Goal: Task Accomplishment & Management: Manage account settings

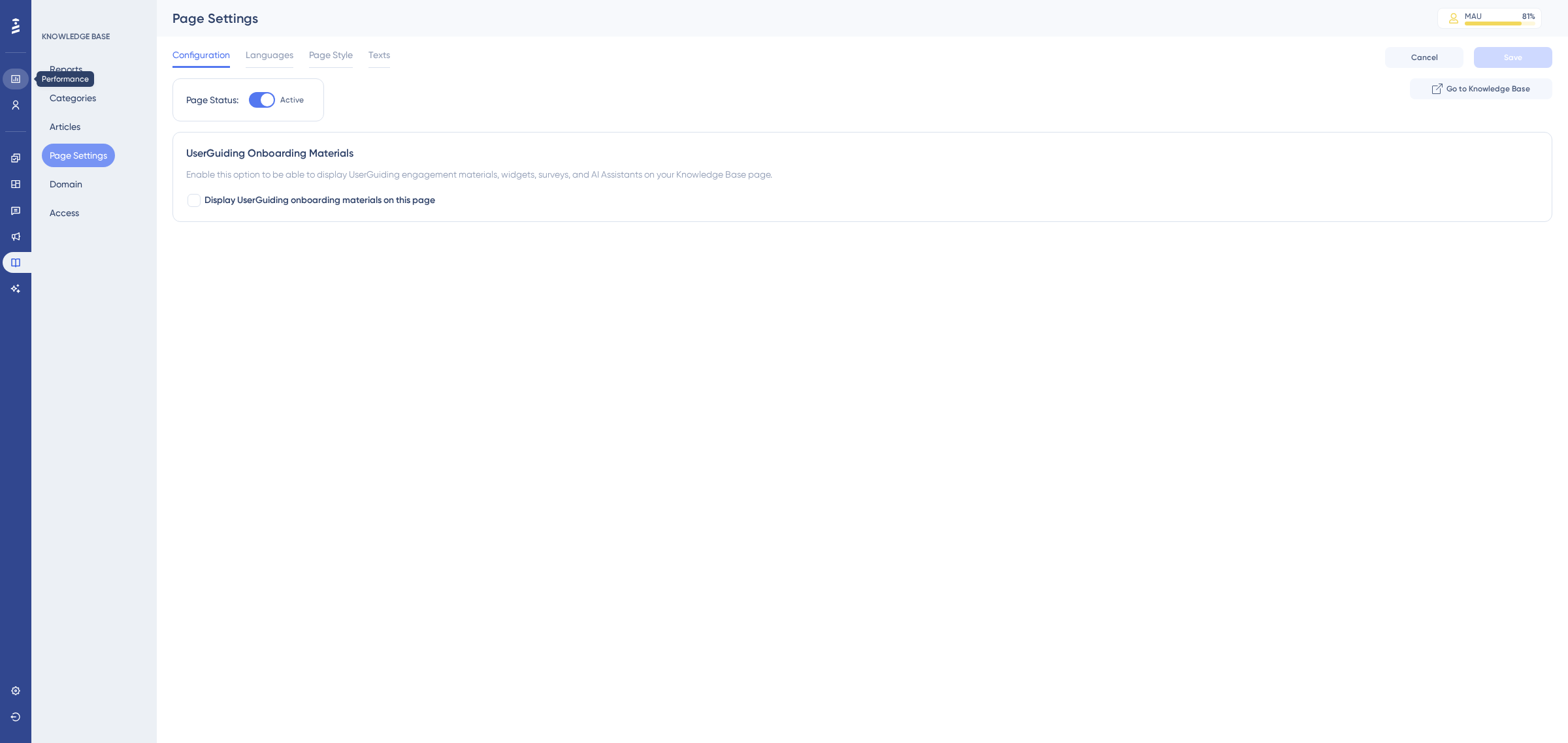
click at [17, 70] on link at bounding box center [15, 79] width 27 height 21
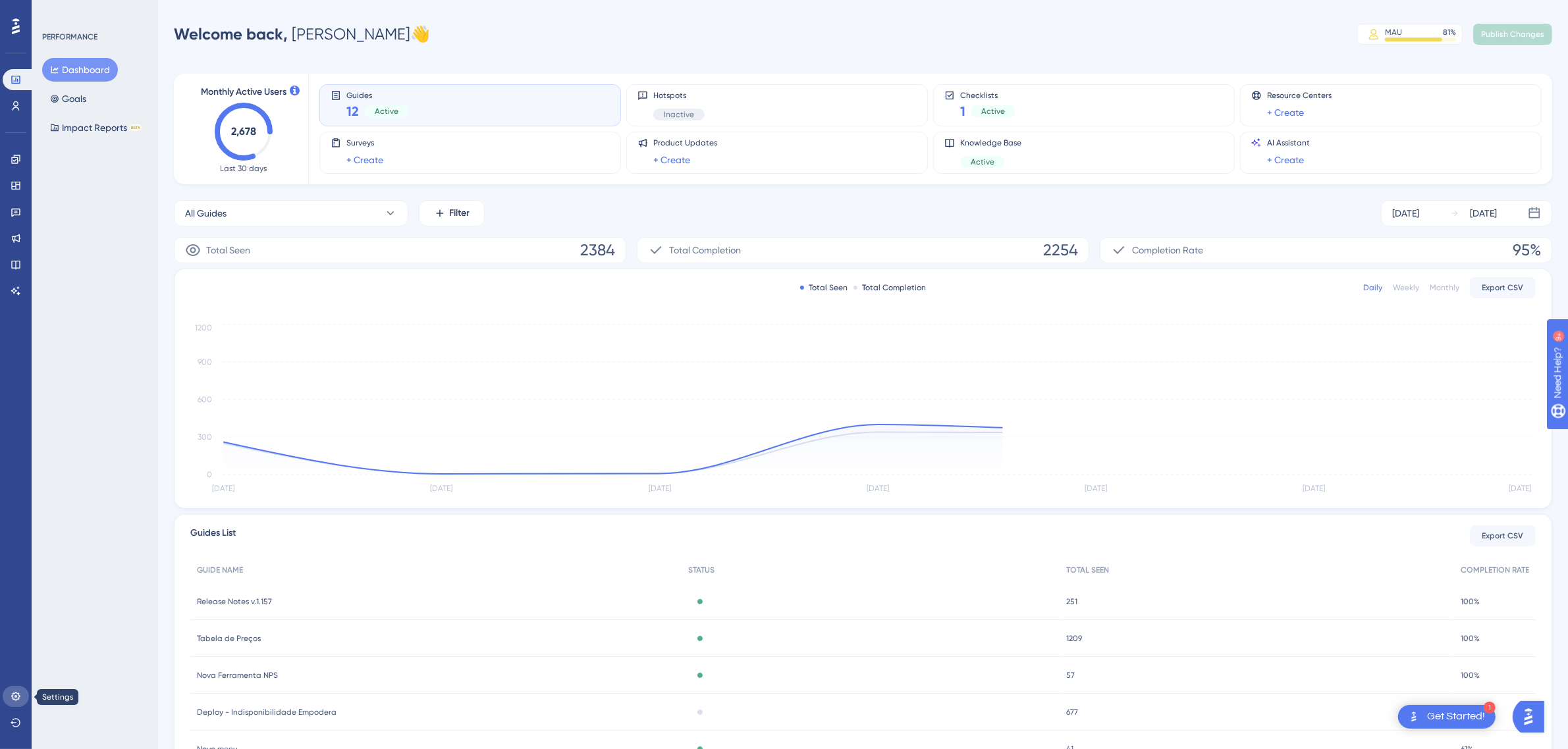
click at [16, 702] on link at bounding box center [16, 696] width 27 height 21
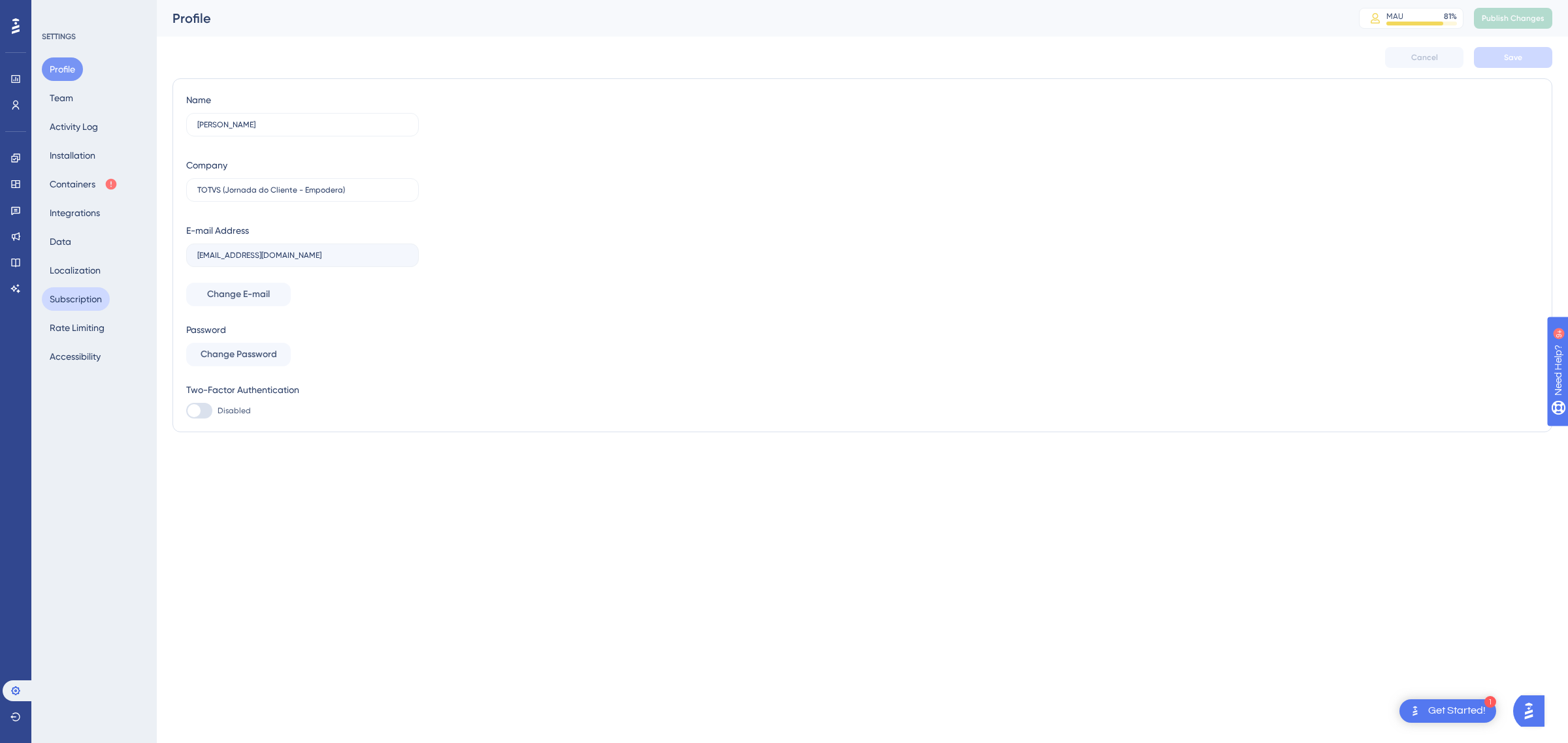
click at [76, 299] on button "Subscription" at bounding box center [75, 299] width 68 height 24
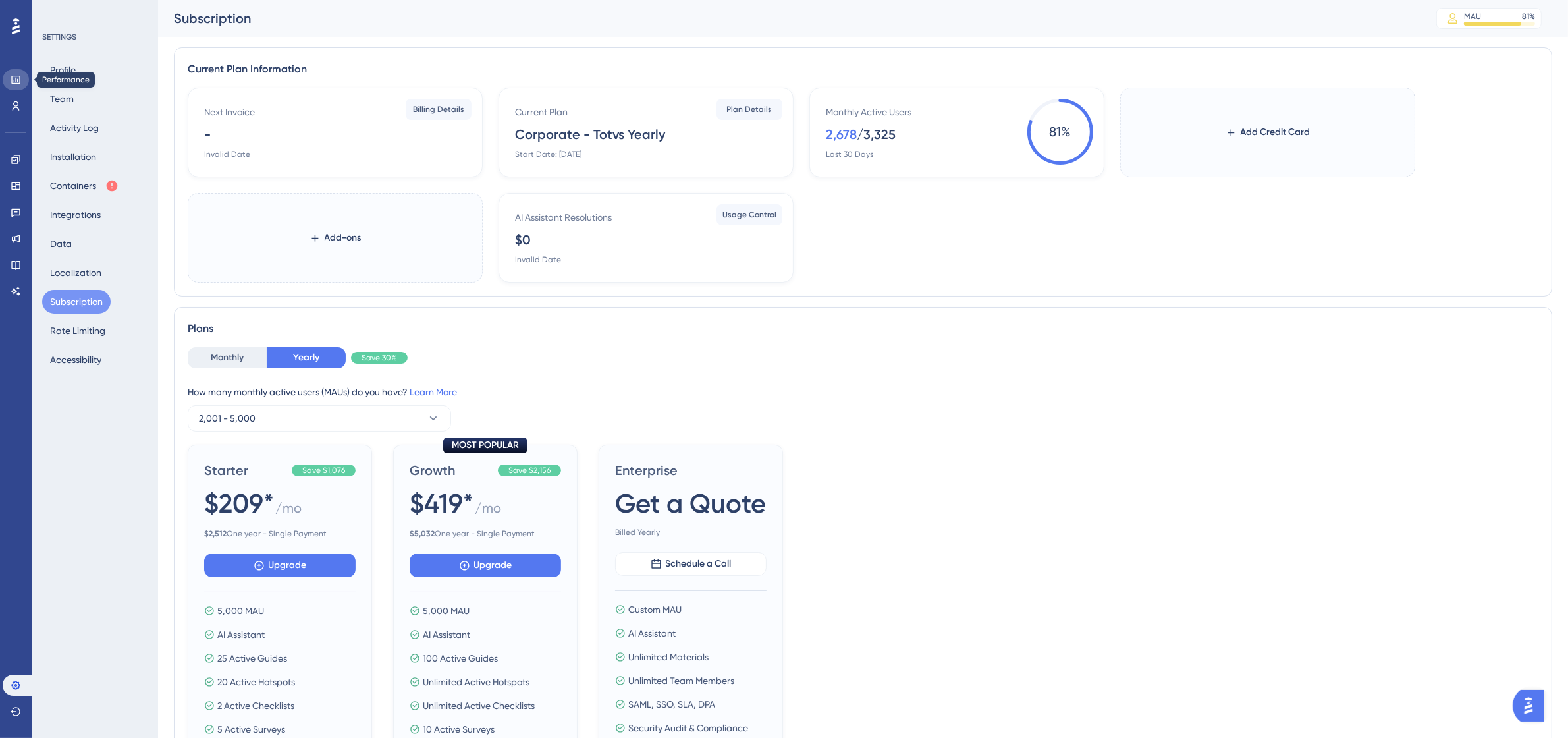
click at [17, 78] on icon at bounding box center [16, 79] width 10 height 10
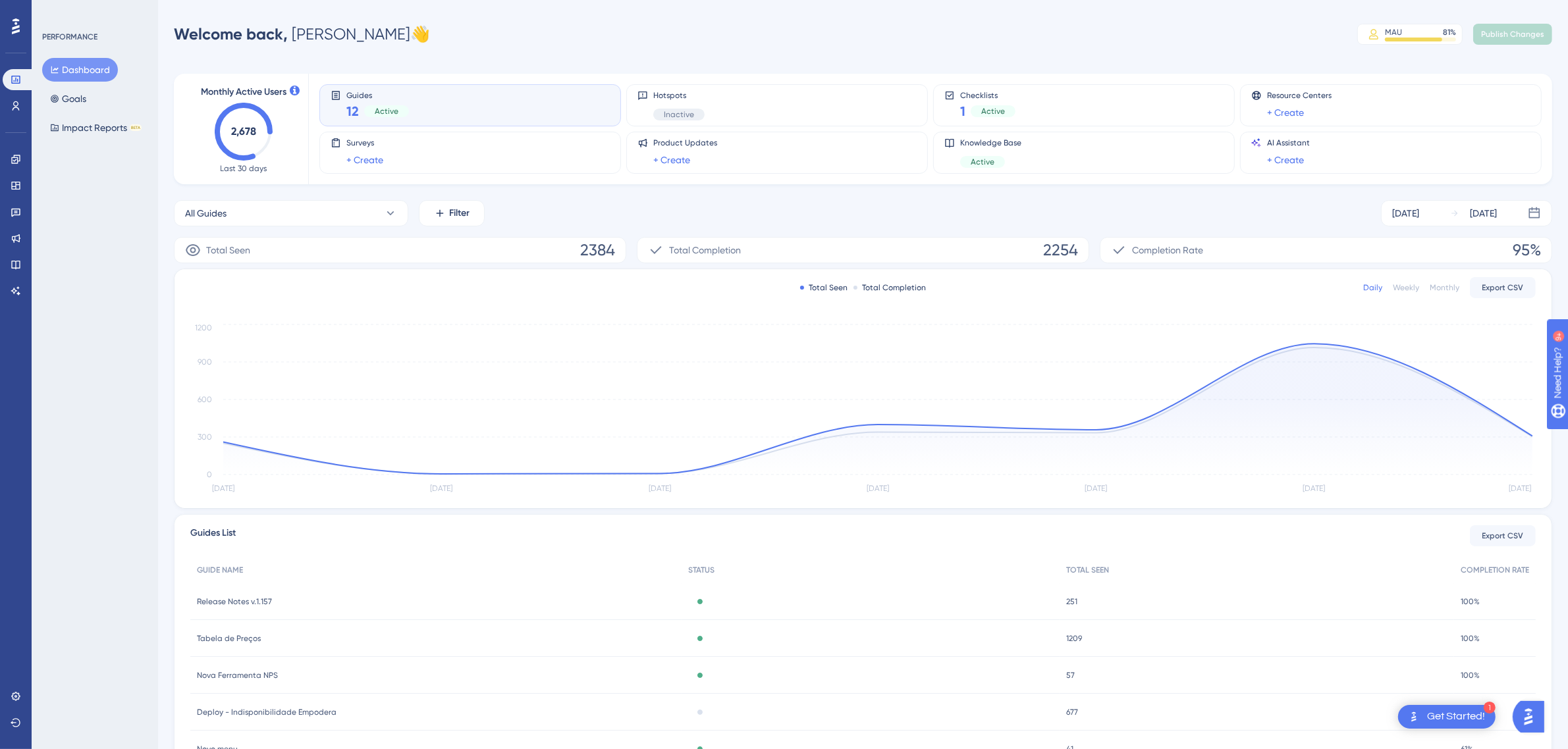
click at [18, 22] on icon at bounding box center [16, 27] width 8 height 17
